Goal: Navigation & Orientation: Find specific page/section

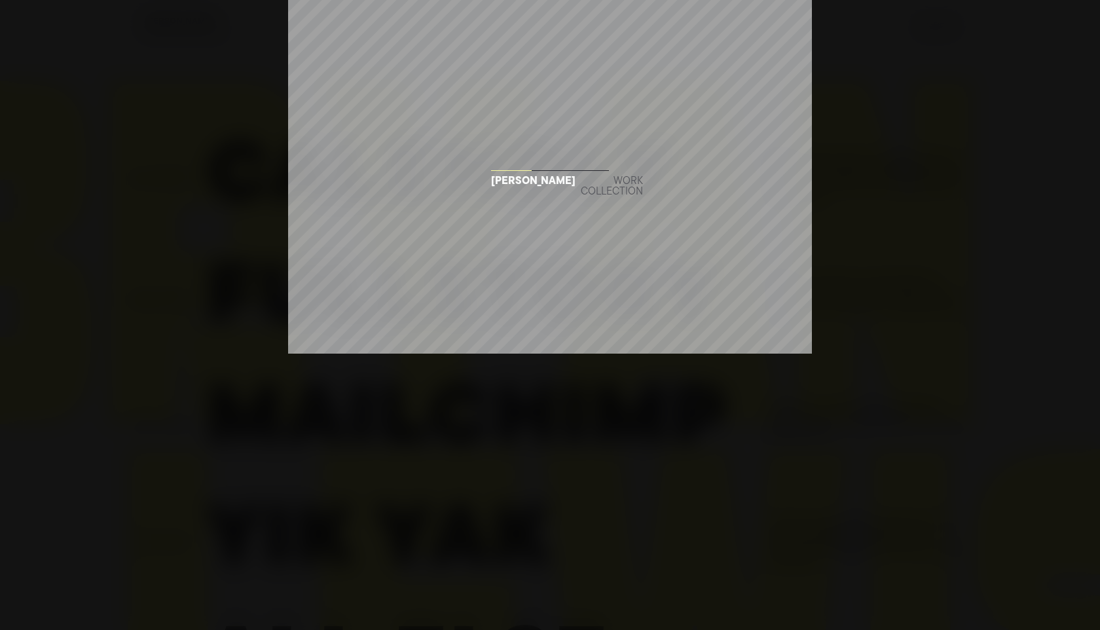
click at [602, 181] on div "Work collection" at bounding box center [612, 186] width 62 height 21
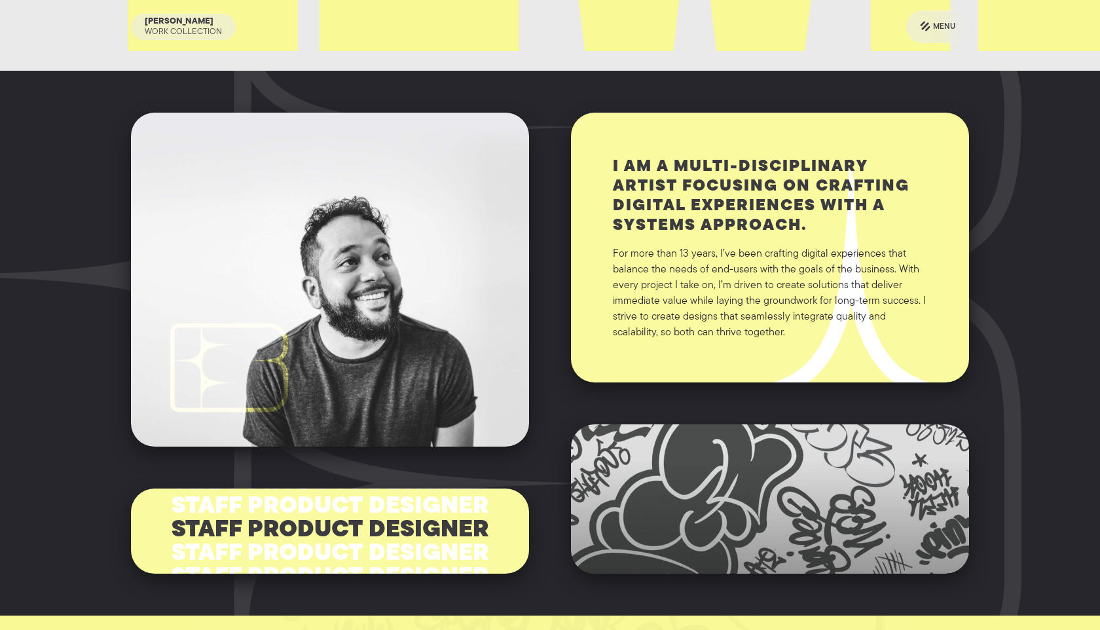
scroll to position [885, 0]
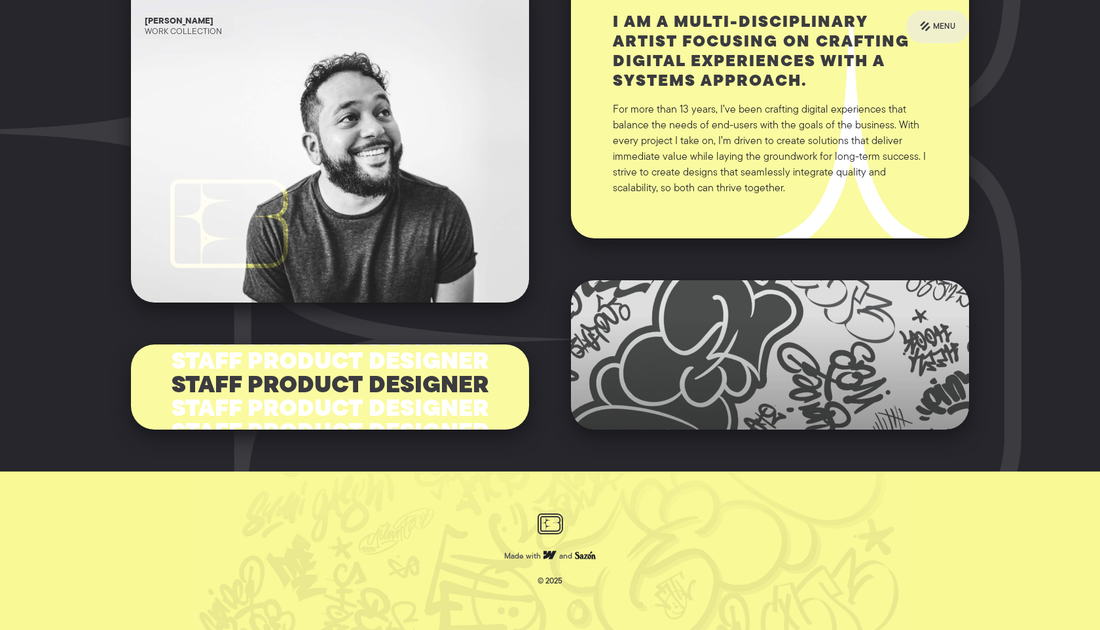
click at [586, 559] on div "Ya tu sabe =oP" at bounding box center [585, 556] width 21 height 10
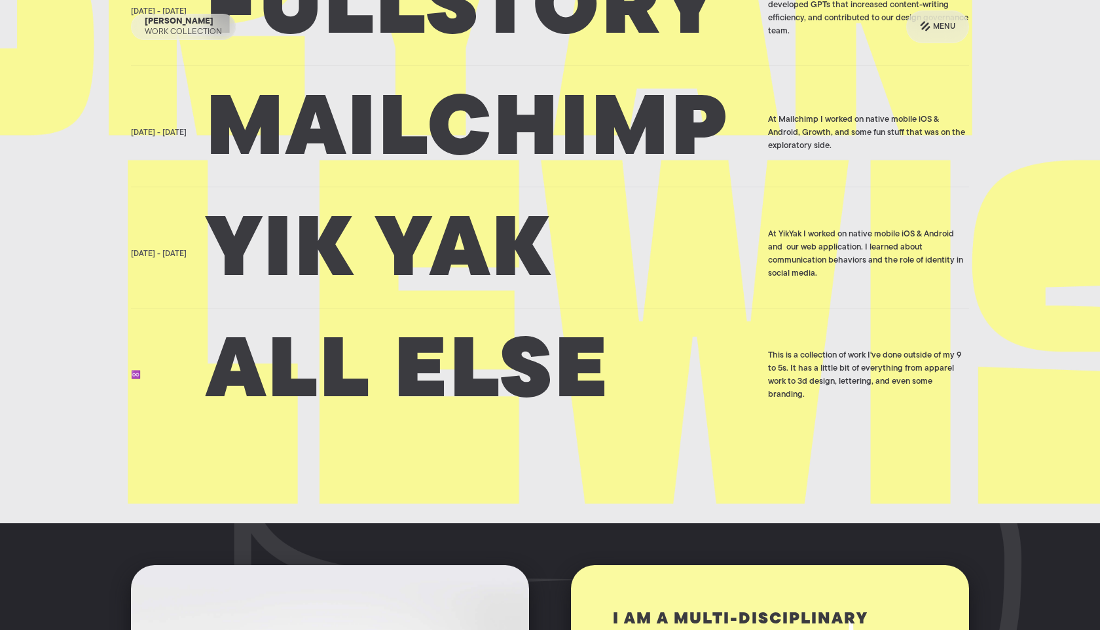
scroll to position [0, 0]
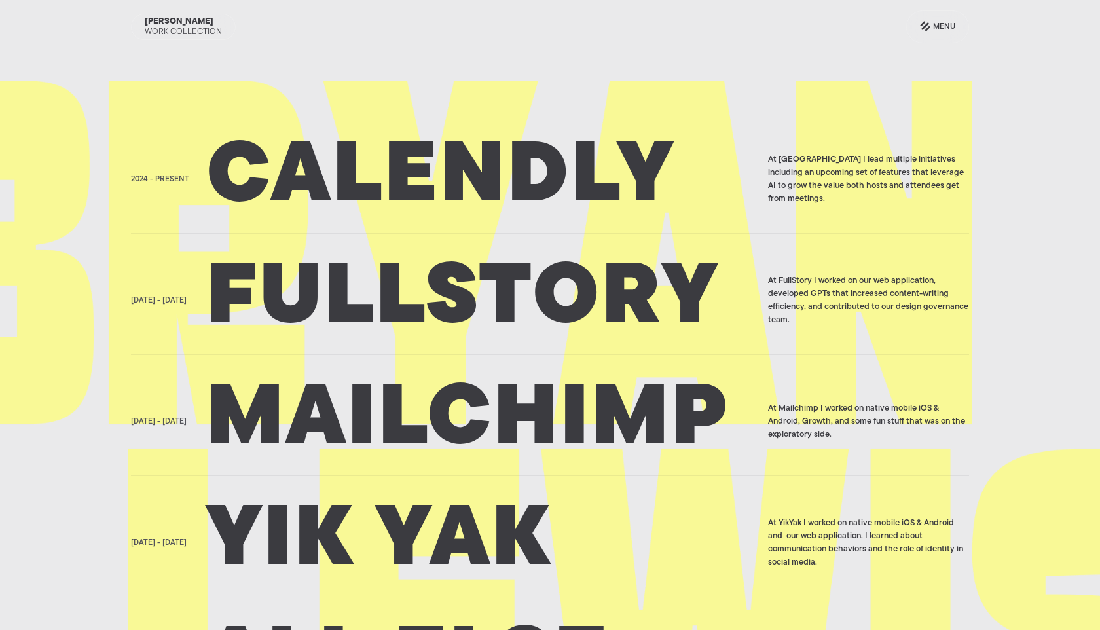
click at [569, 199] on h2 "Calendly" at bounding box center [482, 179] width 553 height 65
click at [433, 308] on h2 "Fullstory" at bounding box center [482, 300] width 553 height 65
